Goal: Task Accomplishment & Management: Manage account settings

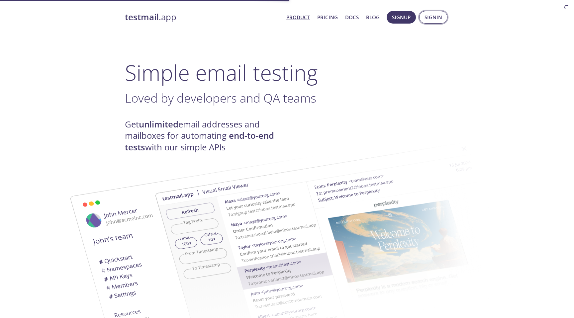
click at [429, 19] on span "Signin" at bounding box center [433, 17] width 18 height 9
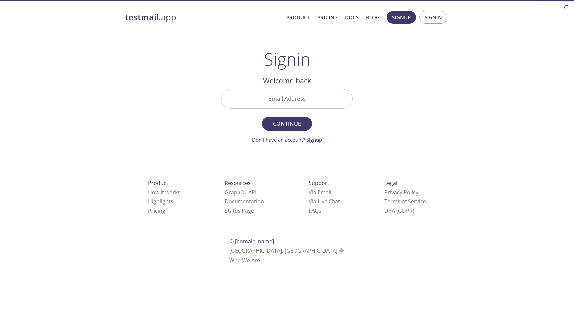
click at [313, 100] on input "Email Address" at bounding box center [286, 98] width 131 height 19
paste input "[EMAIL_ADDRESS][DOMAIN_NAME]"
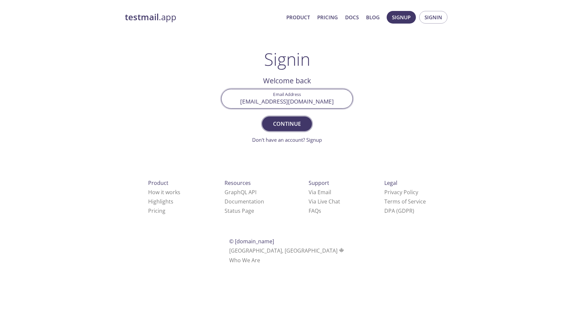
type input "[EMAIL_ADDRESS][DOMAIN_NAME]"
click at [292, 122] on span "Continue" at bounding box center [286, 123] width 35 height 9
click at [311, 92] on input "Signin Security Code" at bounding box center [286, 98] width 131 height 19
paste input "EZUCDMD"
type input "EZUCDMD"
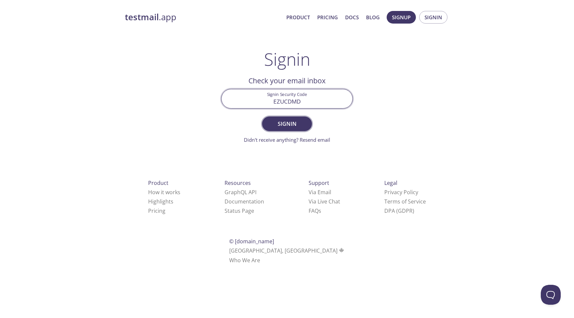
click at [289, 120] on span "Signin" at bounding box center [286, 123] width 35 height 9
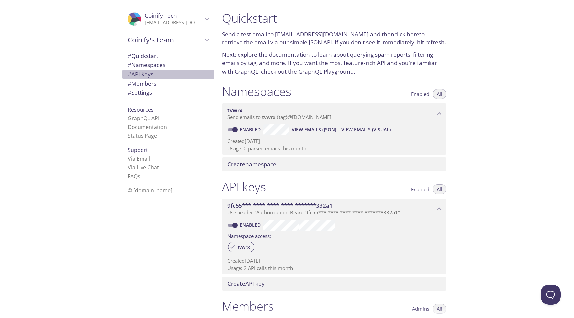
click at [147, 73] on span "# API Keys" at bounding box center [140, 74] width 26 height 8
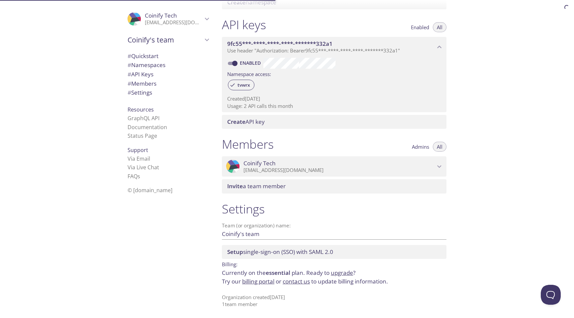
scroll to position [163, 0]
click at [254, 280] on link "billing portal" at bounding box center [258, 281] width 32 height 8
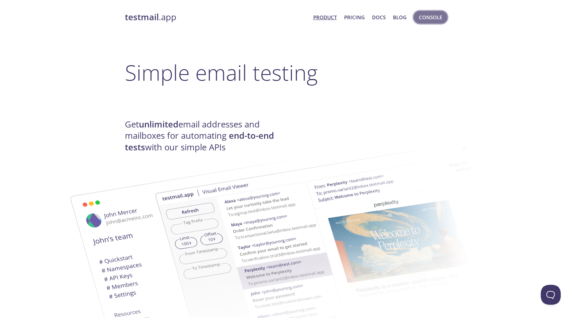
click at [431, 22] on button "Console" at bounding box center [430, 17] width 34 height 13
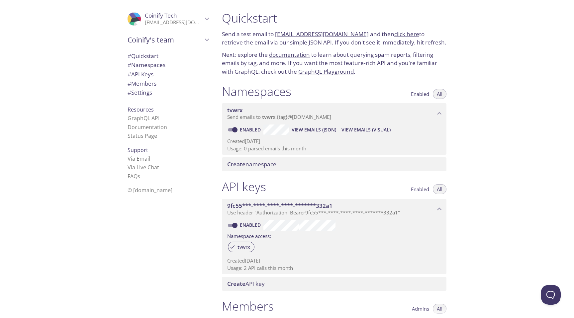
click at [155, 62] on span "# Namespaces" at bounding box center [146, 65] width 38 height 8
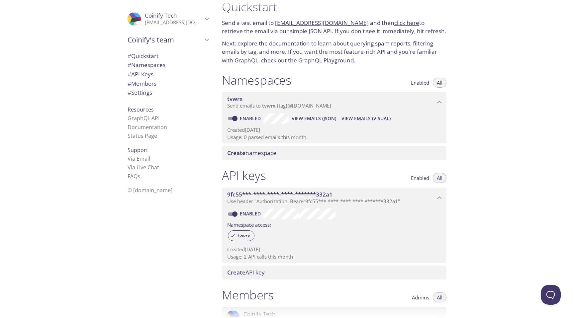
scroll to position [12, 0]
click at [208, 19] on icon "Coinify Tech" at bounding box center [207, 19] width 9 height 9
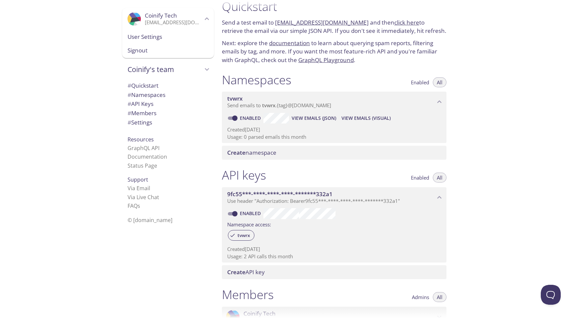
click at [205, 69] on icon "Coinify's team" at bounding box center [207, 69] width 9 height 9
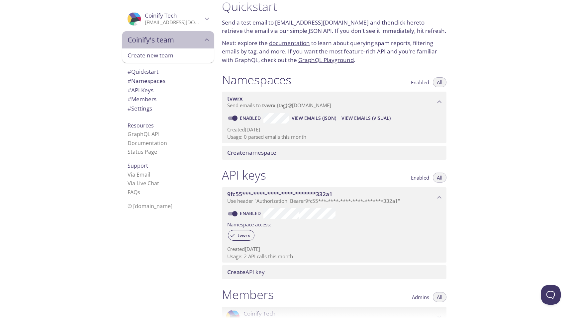
click at [201, 41] on span "Coinify's team" at bounding box center [164, 39] width 75 height 9
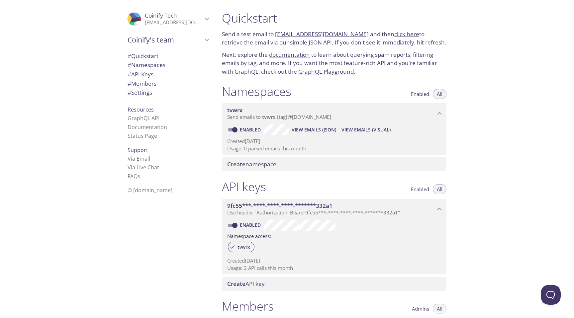
scroll to position [163, 0]
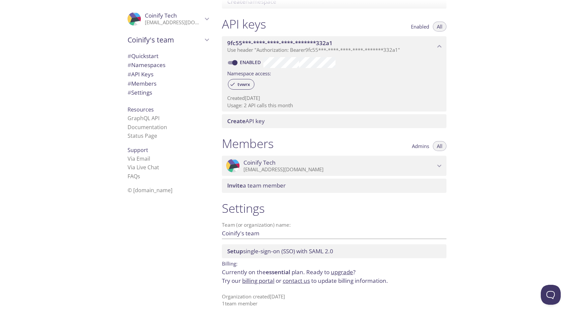
click at [260, 282] on link "billing portal" at bounding box center [258, 281] width 32 height 8
